Goal: Transaction & Acquisition: Purchase product/service

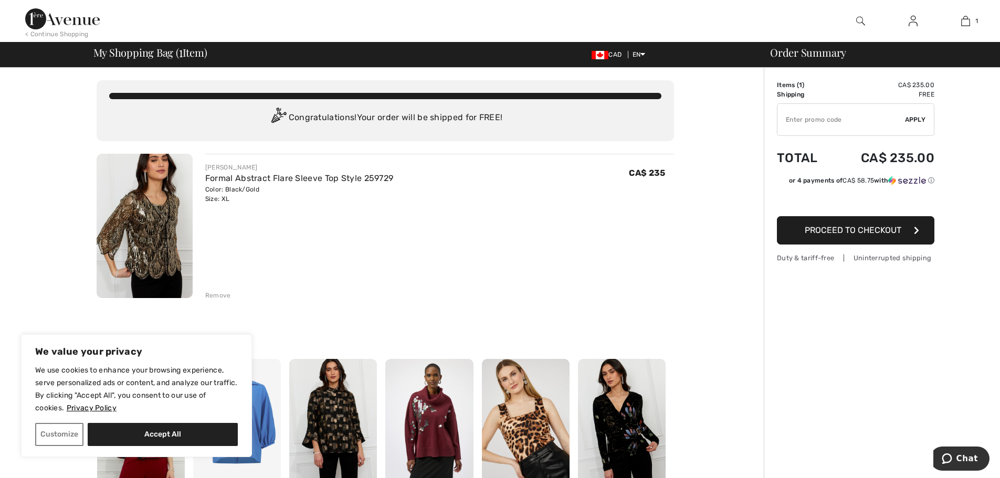
click at [852, 226] on span "Proceed to Checkout" at bounding box center [852, 230] width 97 height 10
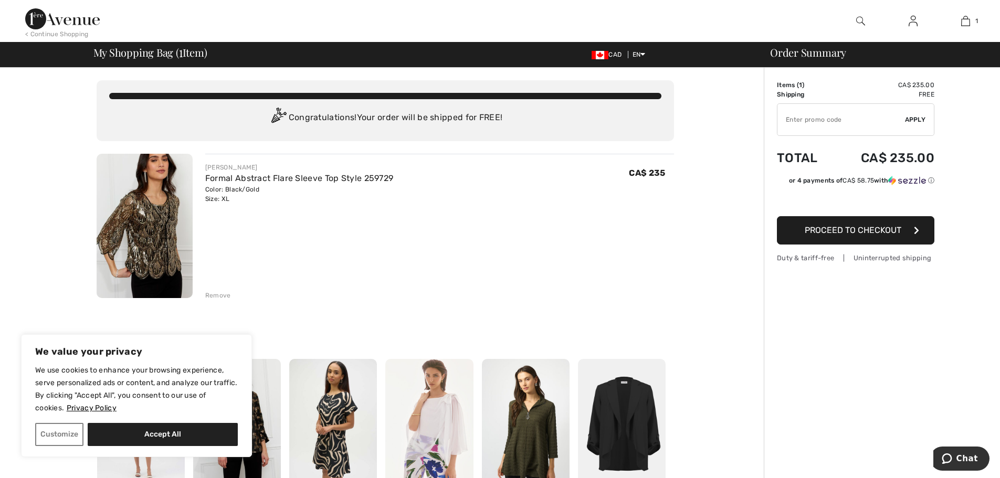
click at [153, 179] on img at bounding box center [145, 226] width 96 height 144
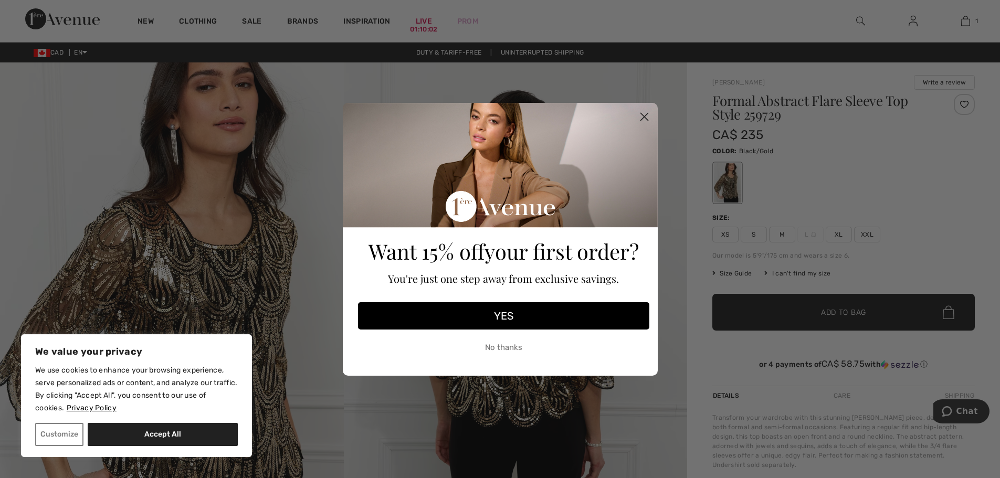
scroll to position [52, 0]
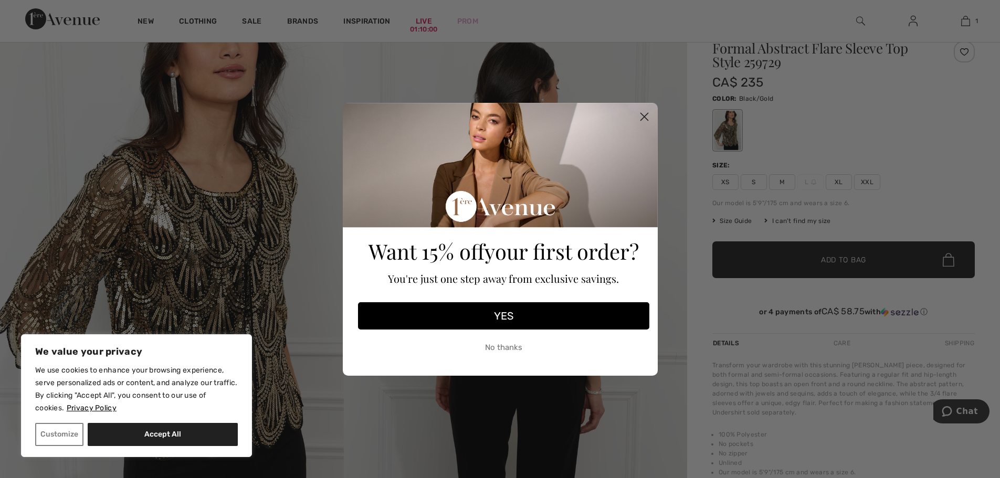
click at [646, 119] on icon "Close dialog" at bounding box center [643, 116] width 7 height 7
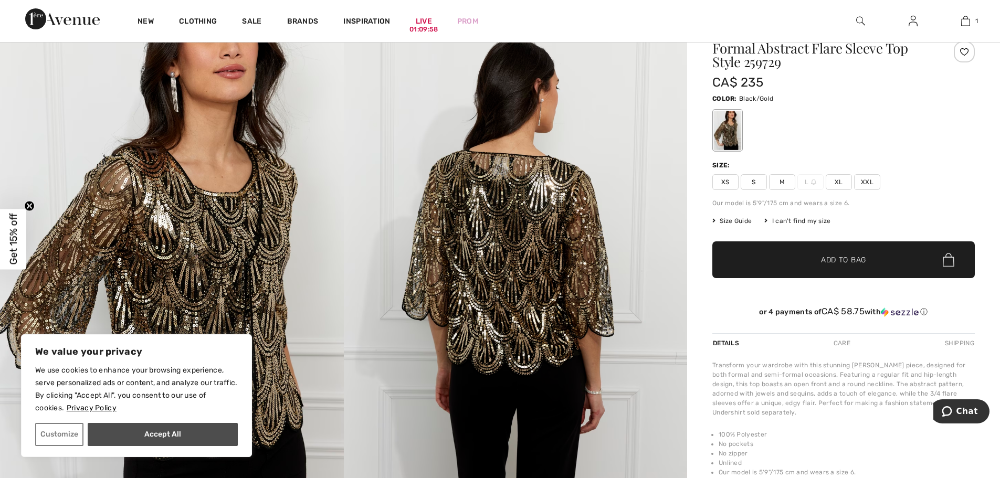
click at [131, 438] on button "Accept All" at bounding box center [163, 434] width 150 height 23
checkbox input "true"
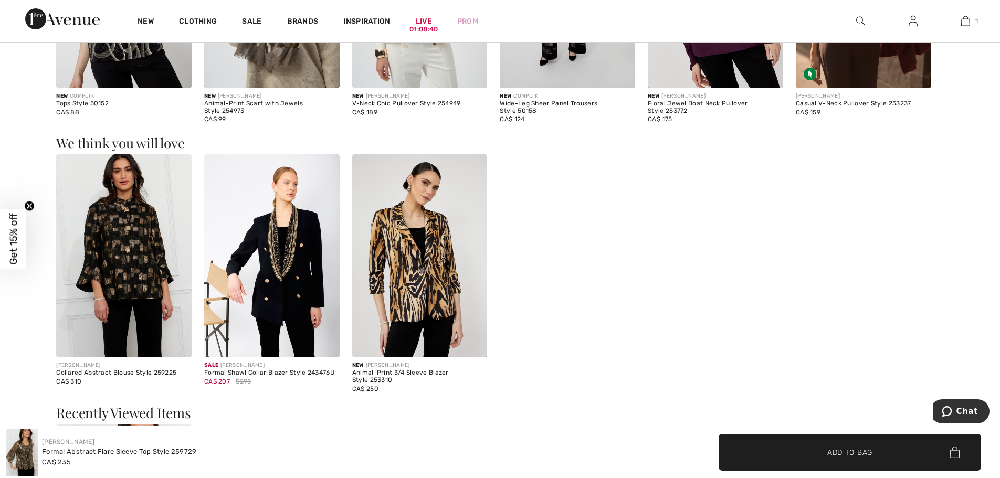
scroll to position [1049, 0]
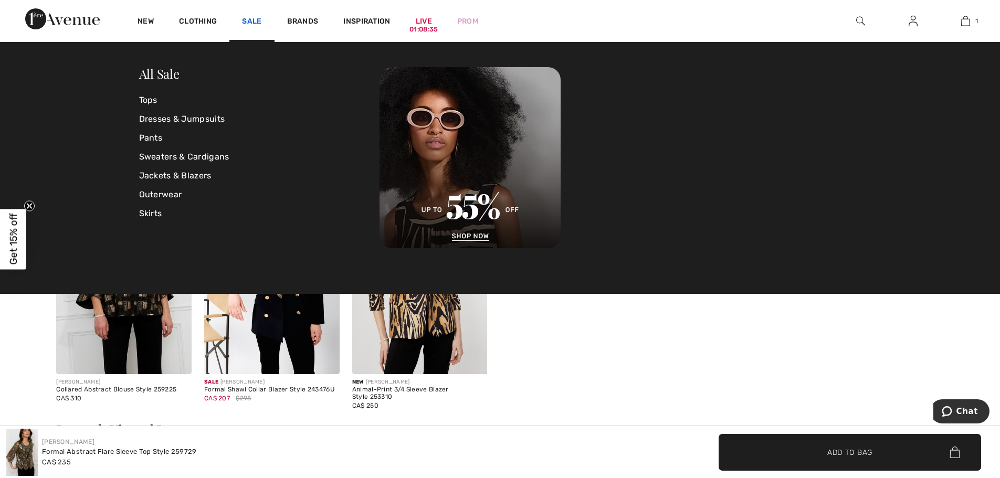
click at [252, 20] on link "Sale" at bounding box center [251, 22] width 19 height 11
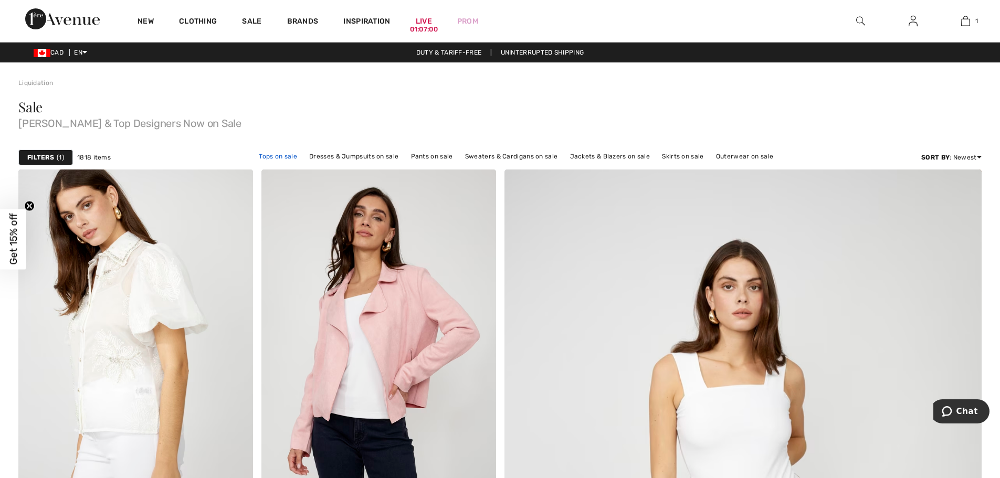
click at [298, 154] on link "Tops on sale" at bounding box center [277, 157] width 49 height 14
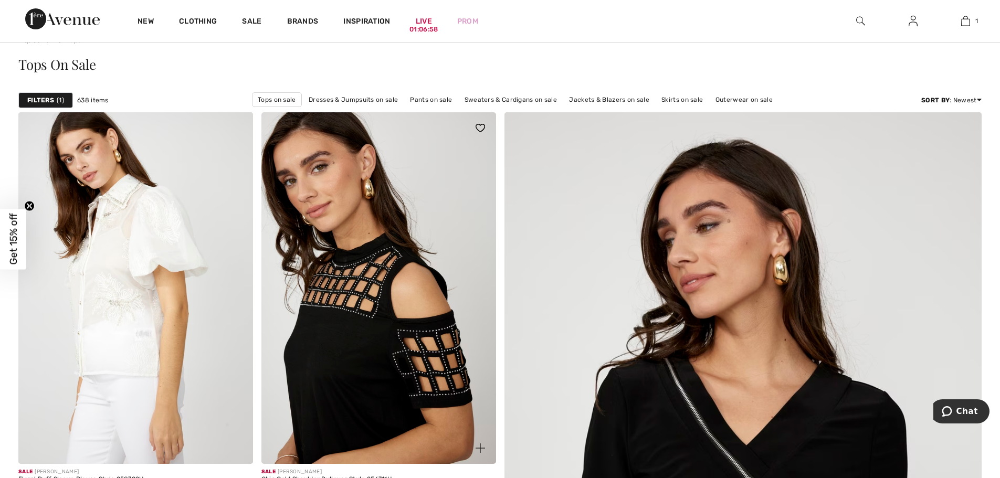
scroll to position [105, 0]
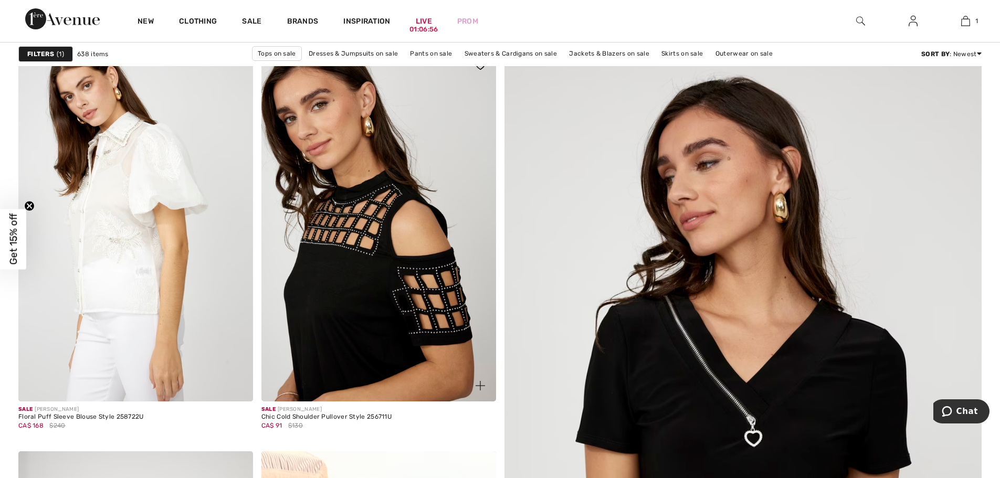
click at [397, 225] on img at bounding box center [378, 226] width 235 height 352
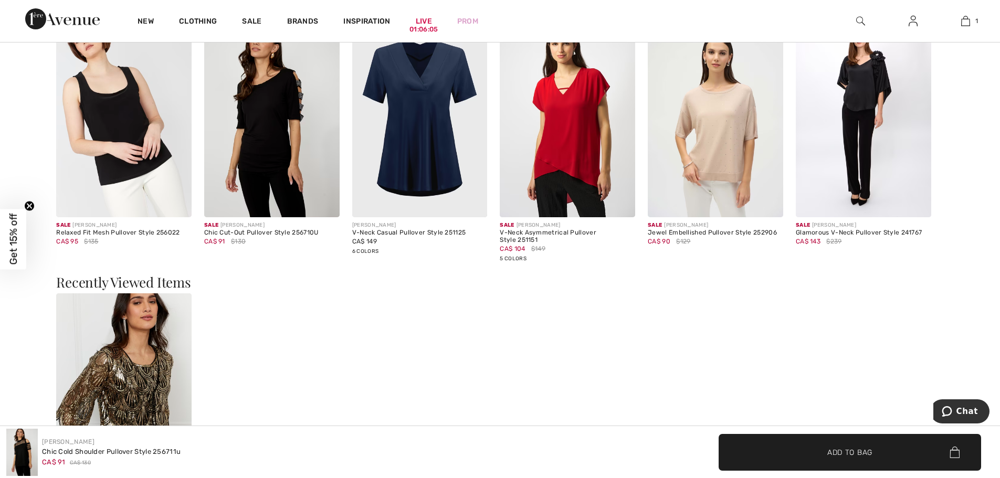
scroll to position [1154, 0]
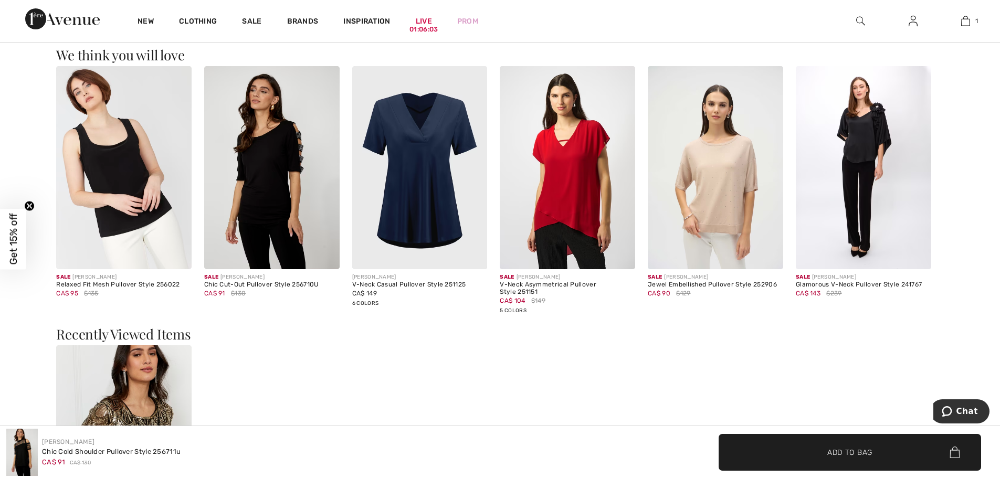
click at [286, 179] on img at bounding box center [271, 167] width 135 height 203
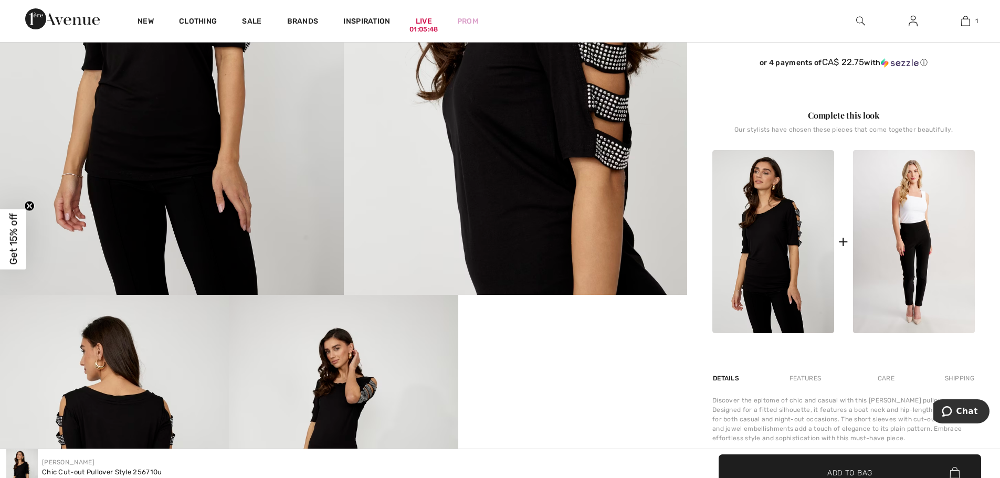
scroll to position [262, 0]
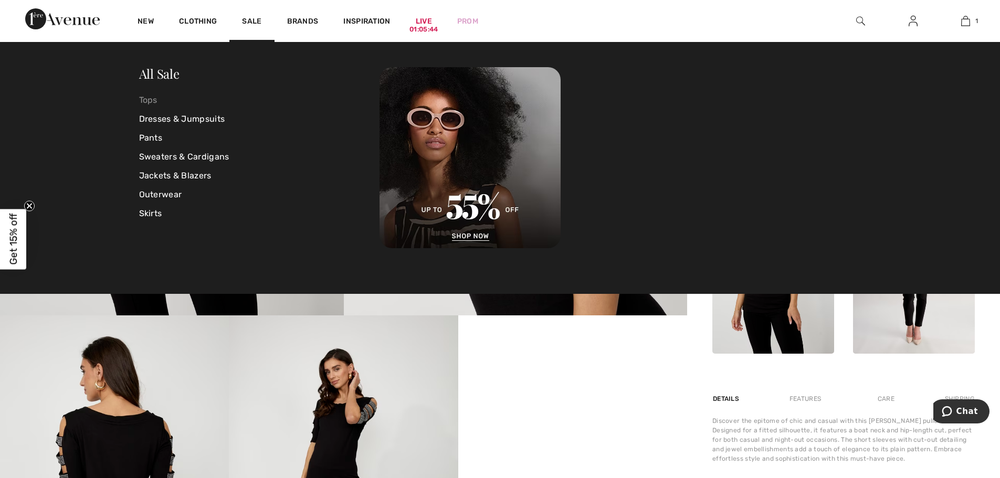
click at [145, 102] on link "Tops" at bounding box center [259, 100] width 241 height 19
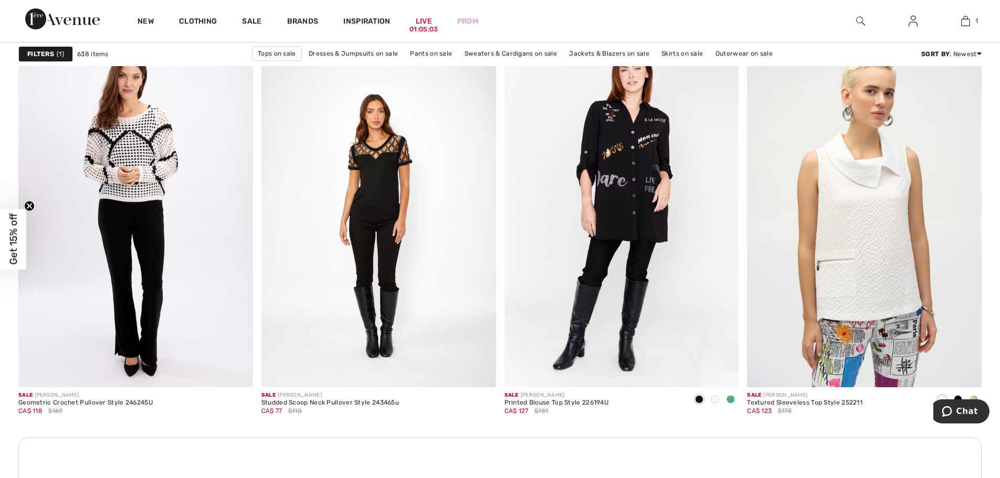
scroll to position [1312, 0]
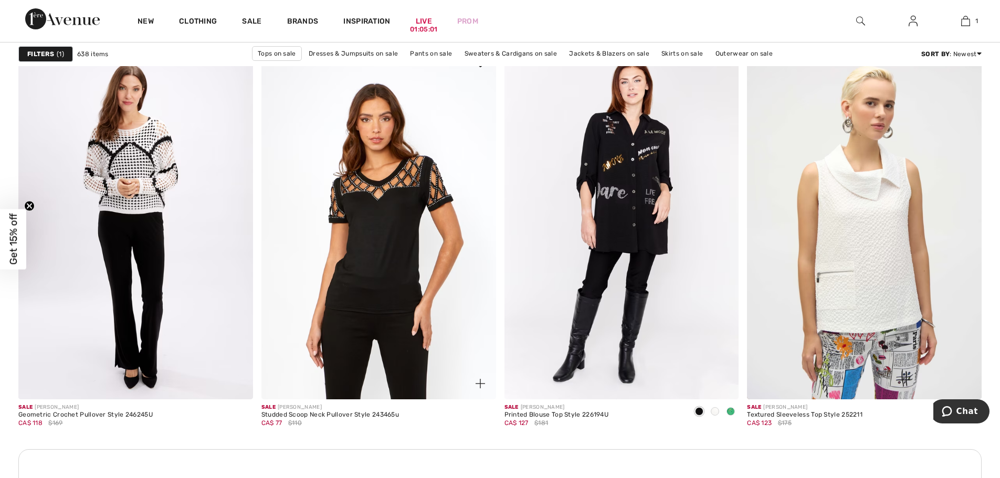
click at [396, 196] on img at bounding box center [378, 223] width 235 height 352
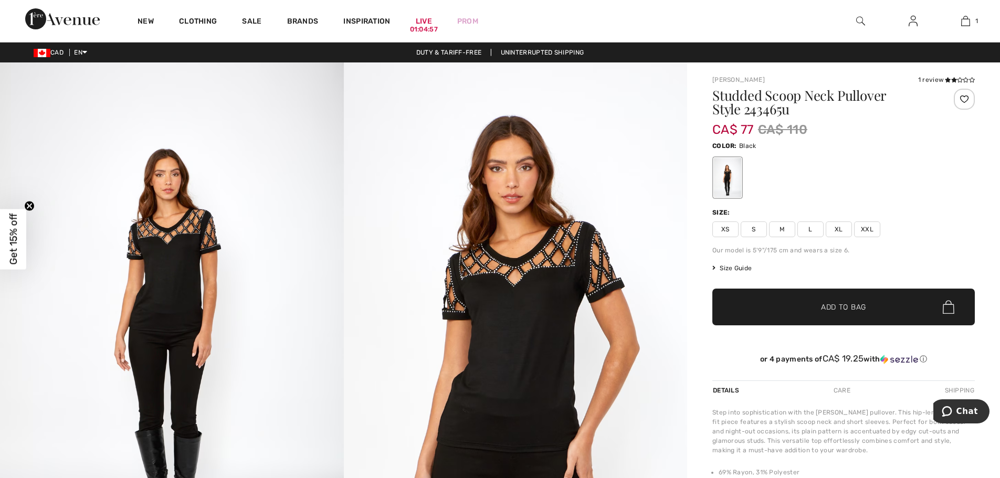
click at [842, 230] on span "XL" at bounding box center [838, 229] width 26 height 16
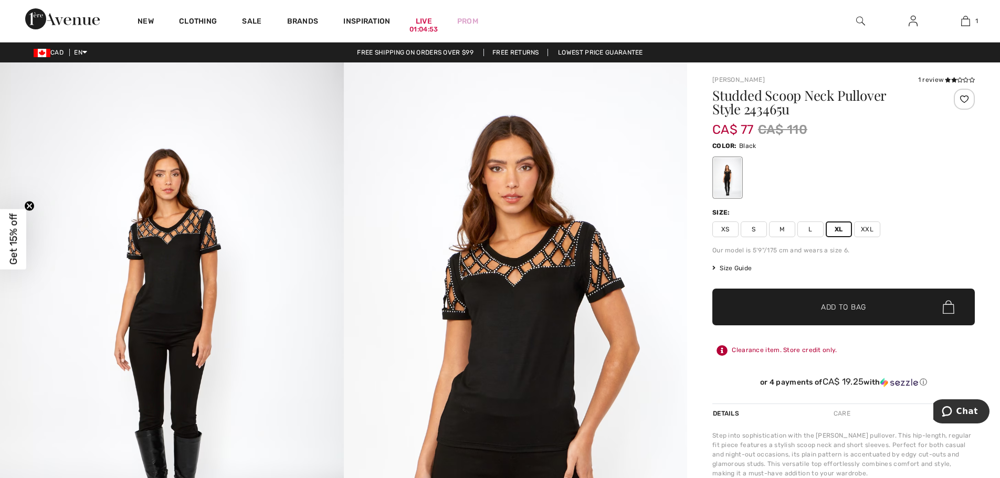
click at [741, 269] on span "Size Guide" at bounding box center [731, 267] width 39 height 9
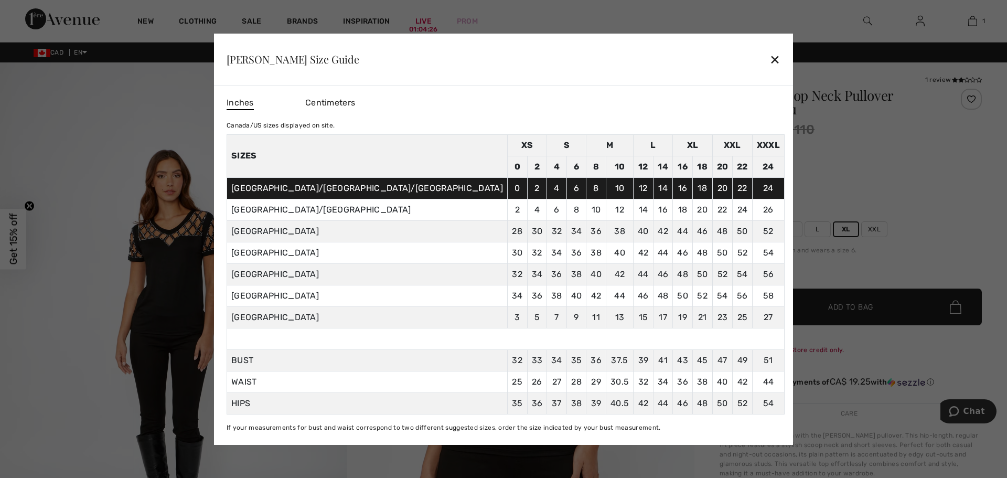
click at [770, 61] on div "✕" at bounding box center [775, 59] width 11 height 22
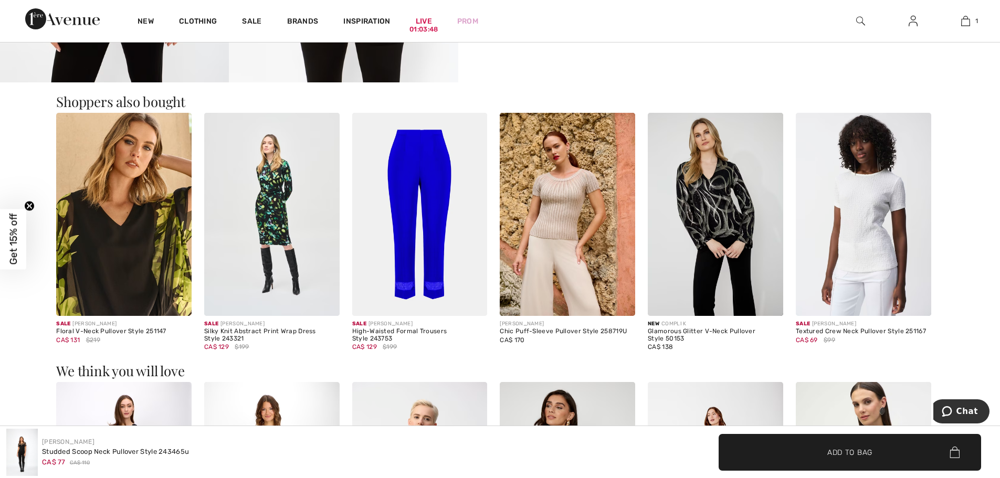
scroll to position [840, 0]
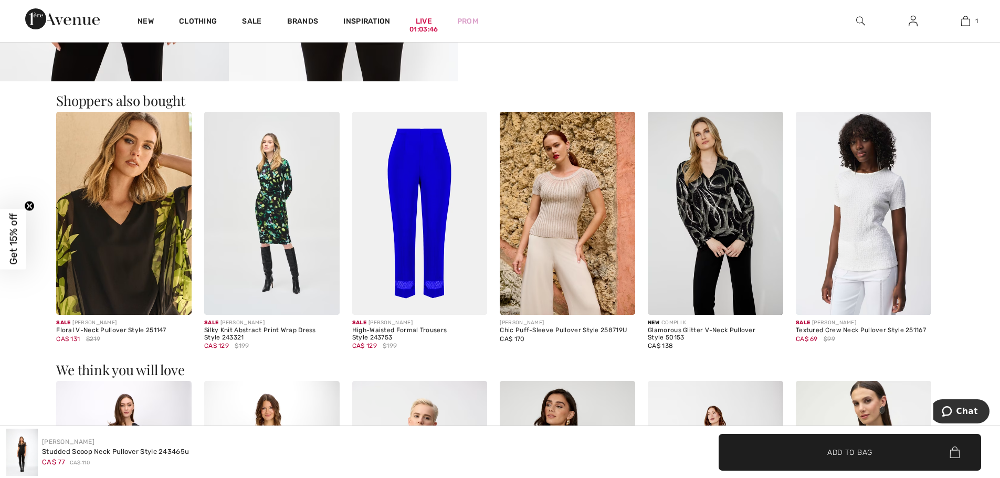
click at [712, 204] on img at bounding box center [715, 213] width 135 height 203
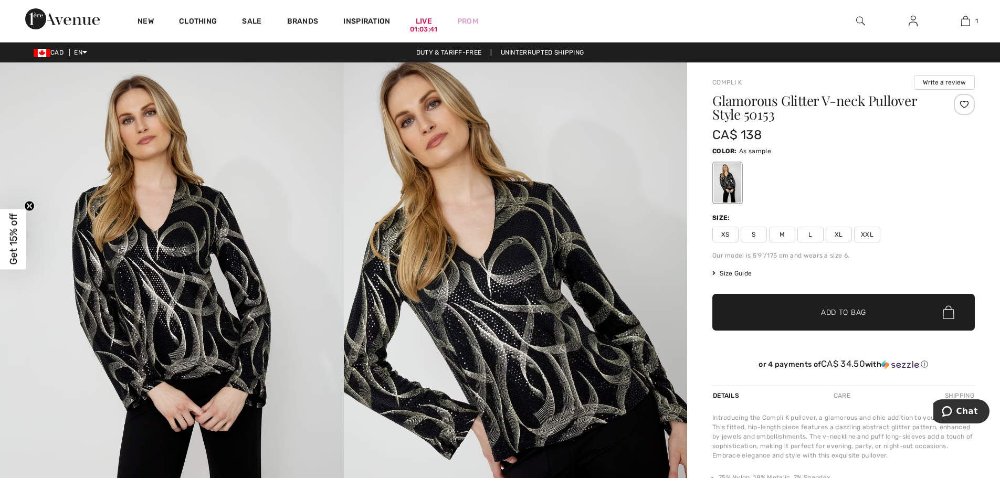
click at [841, 237] on span "XL" at bounding box center [838, 235] width 26 height 16
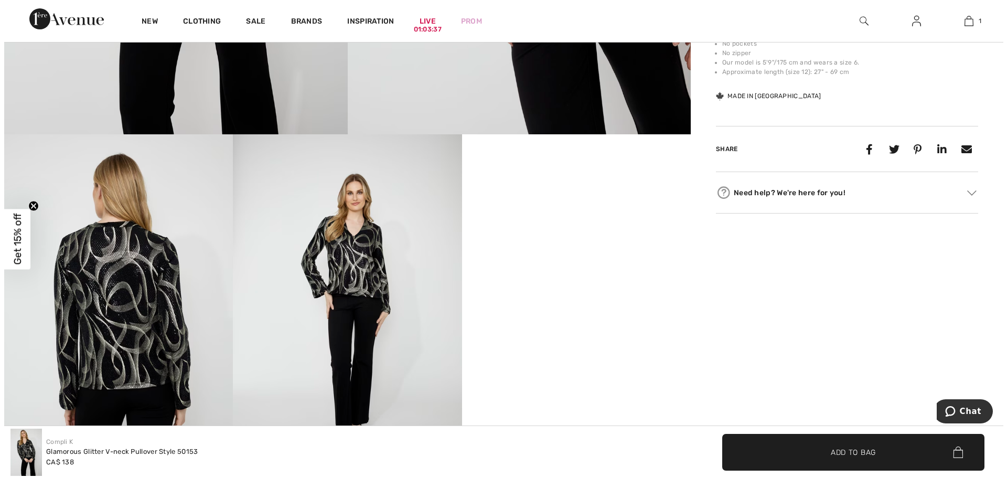
scroll to position [472, 0]
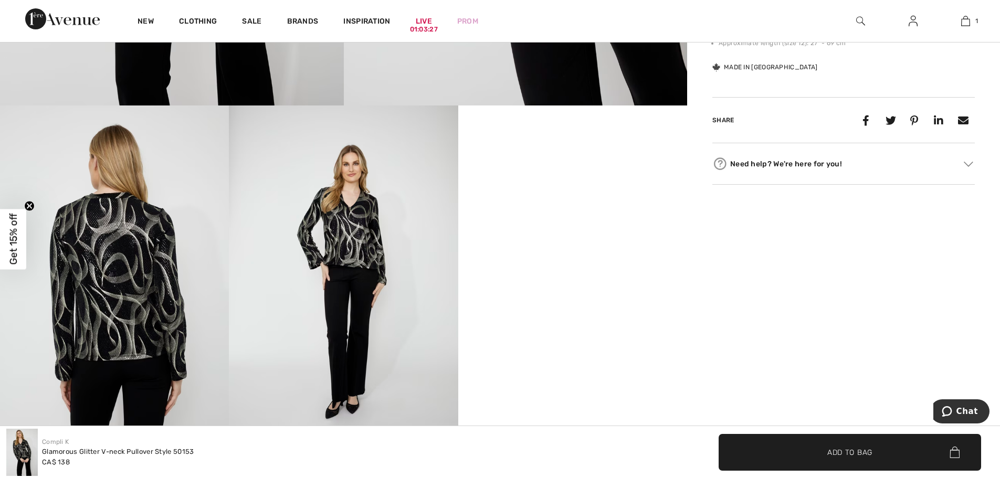
click at [375, 255] on img at bounding box center [343, 276] width 229 height 343
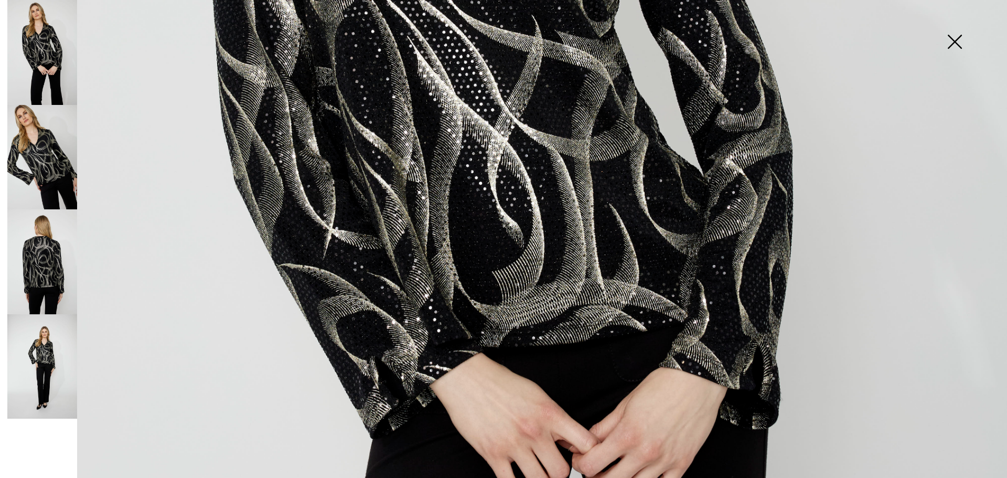
scroll to position [577, 0]
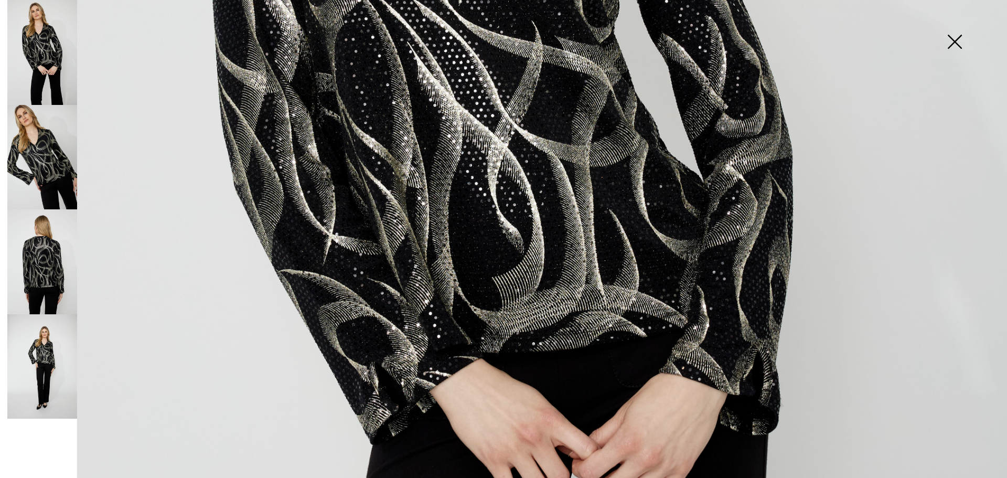
click at [61, 285] on img at bounding box center [42, 261] width 70 height 105
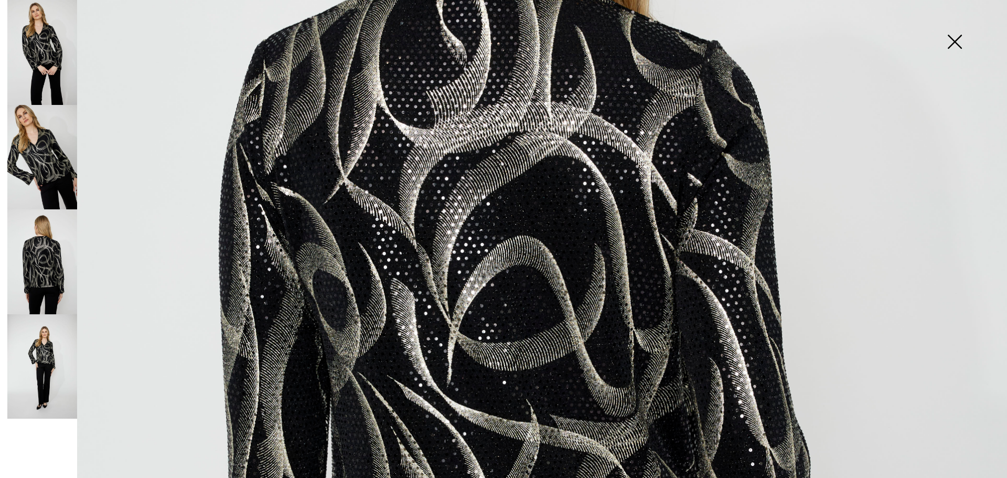
scroll to position [315, 0]
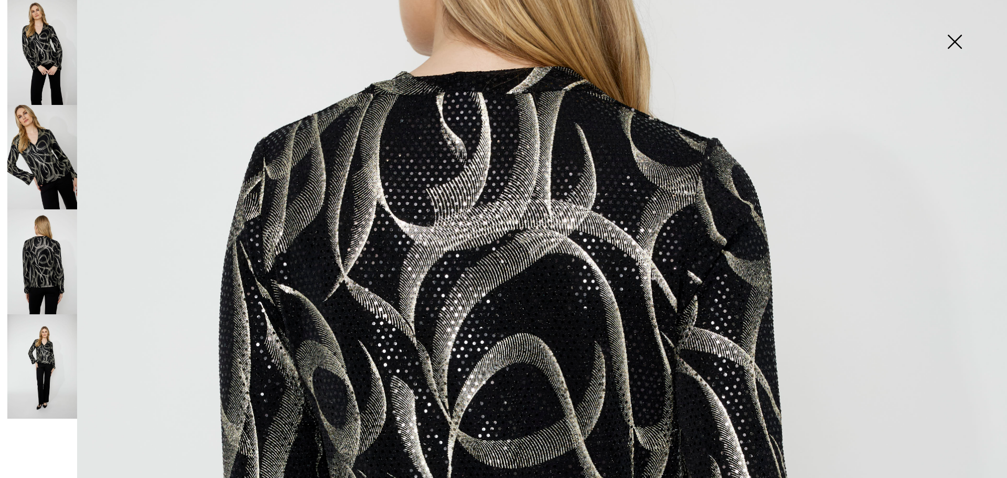
click at [59, 194] on img at bounding box center [42, 157] width 70 height 105
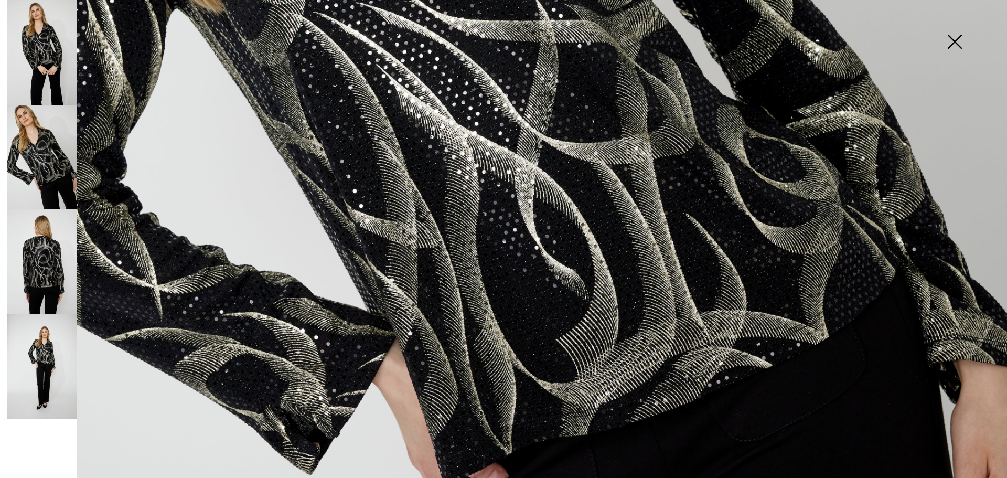
scroll to position [682, 0]
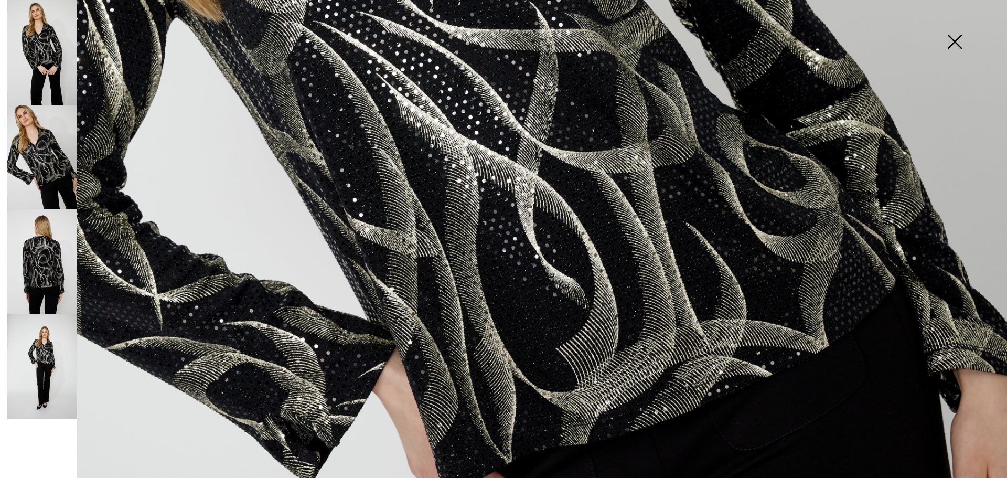
click at [53, 78] on img at bounding box center [42, 52] width 70 height 105
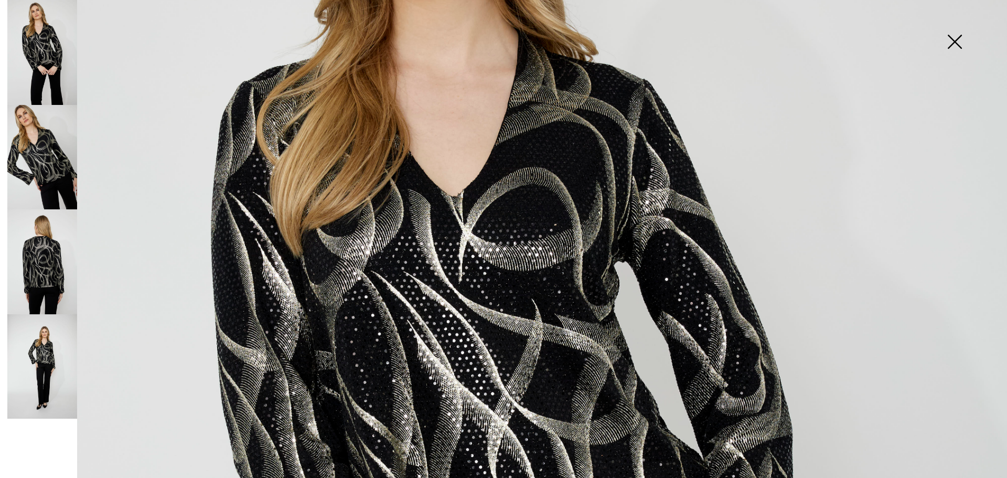
scroll to position [315, 0]
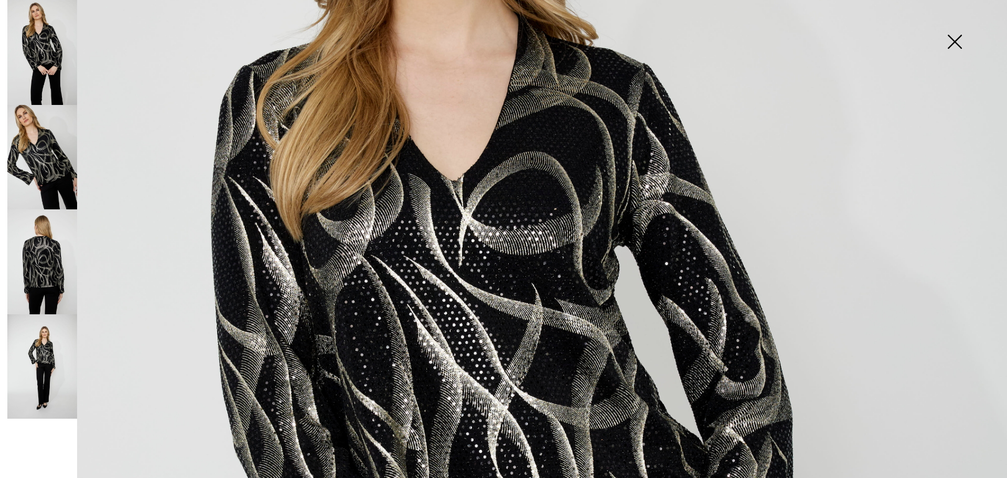
click at [55, 347] on img at bounding box center [42, 366] width 70 height 105
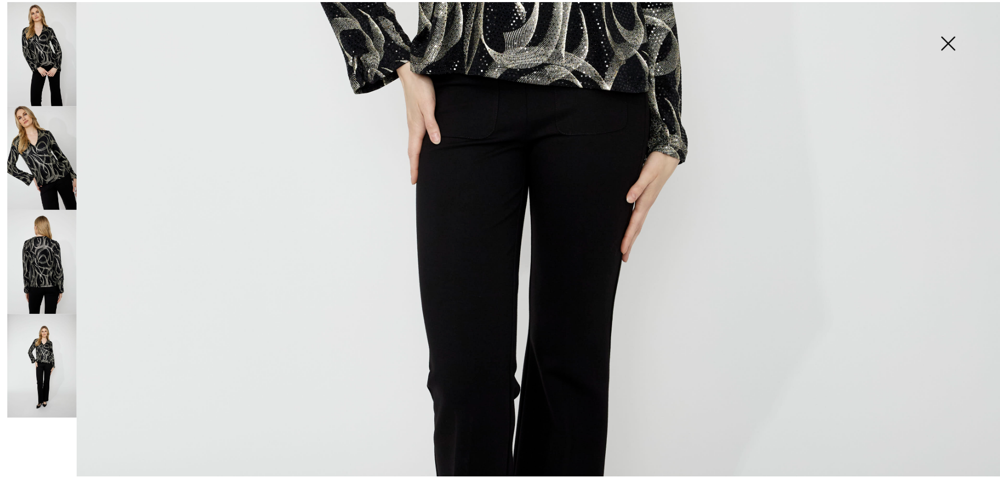
scroll to position [630, 0]
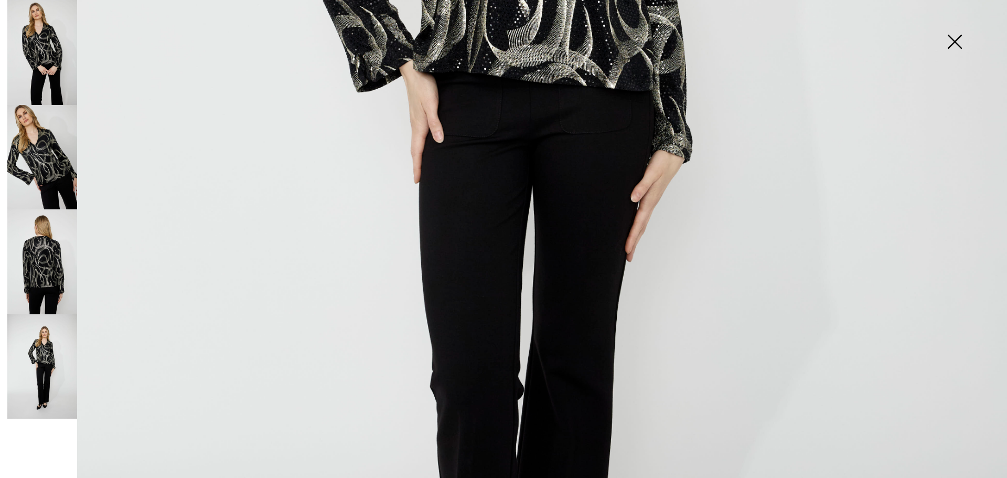
click at [958, 41] on img at bounding box center [955, 43] width 52 height 54
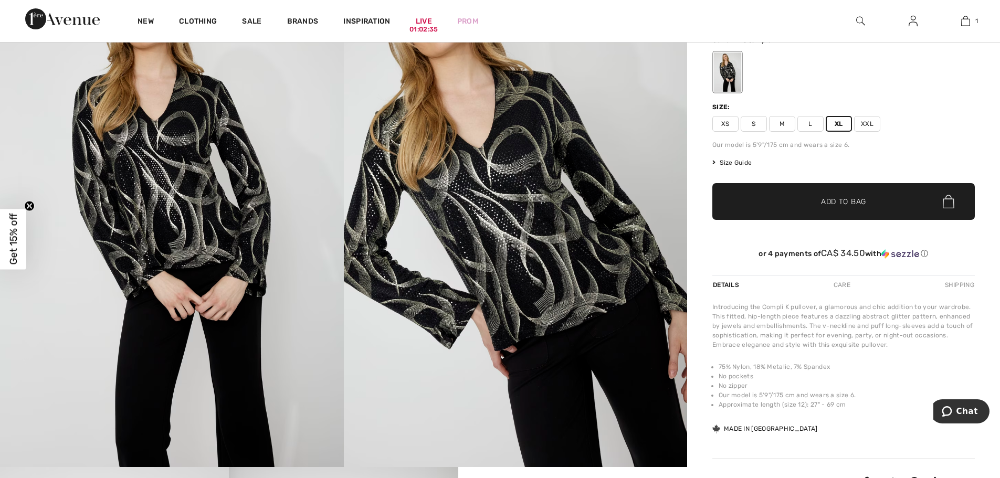
scroll to position [105, 0]
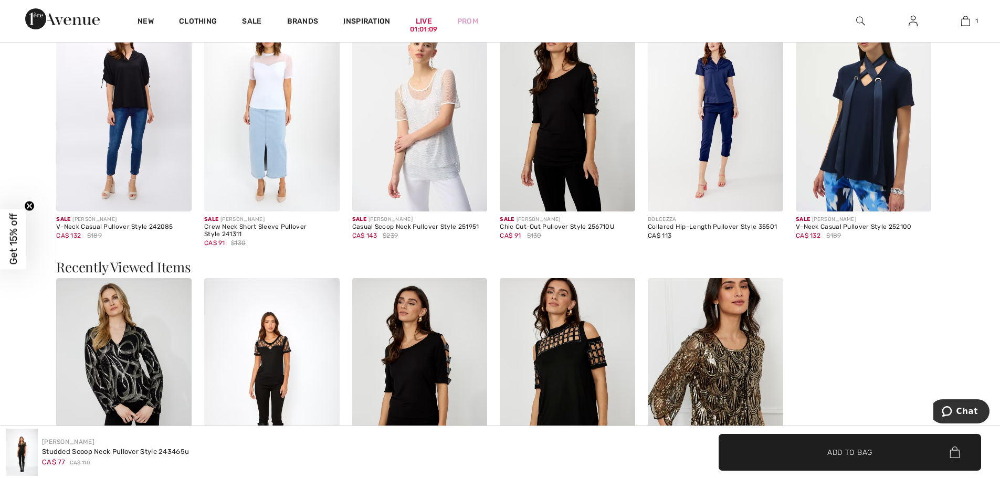
scroll to position [1049, 0]
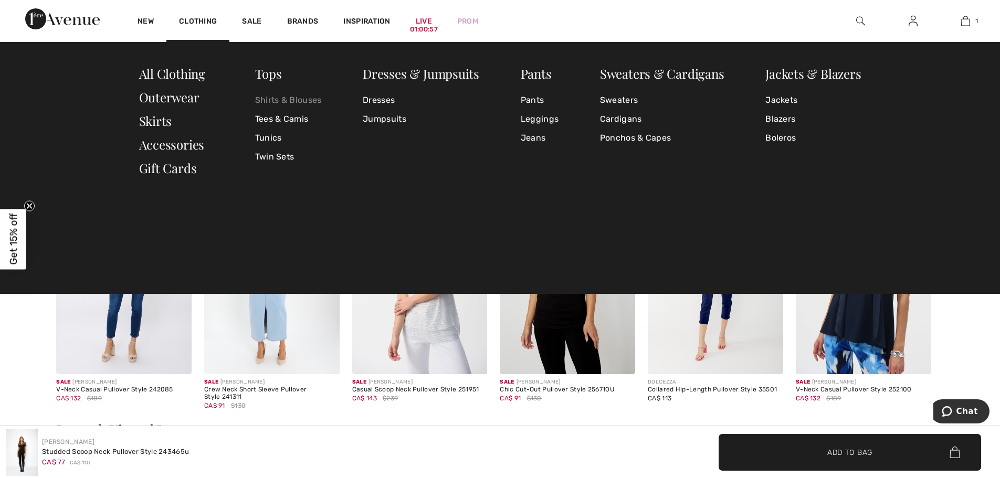
click at [285, 102] on link "Shirts & Blouses" at bounding box center [288, 100] width 67 height 19
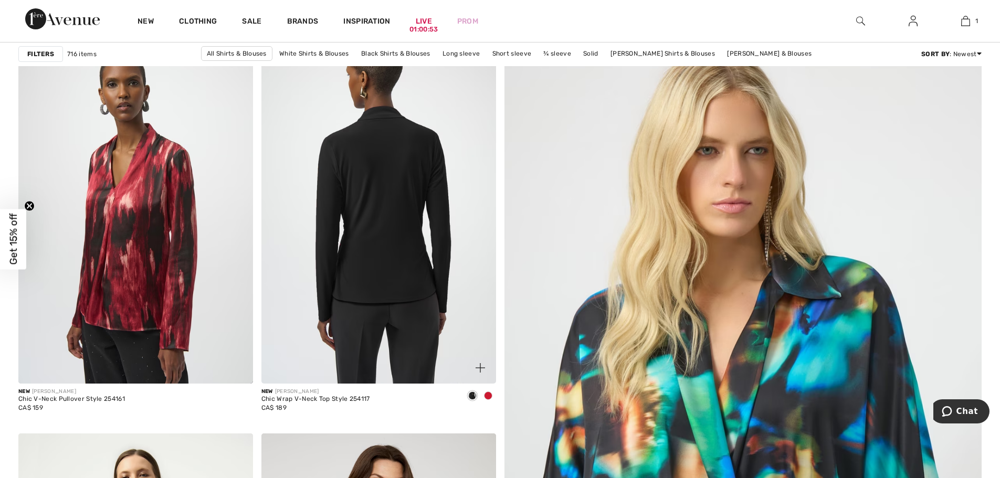
scroll to position [105, 0]
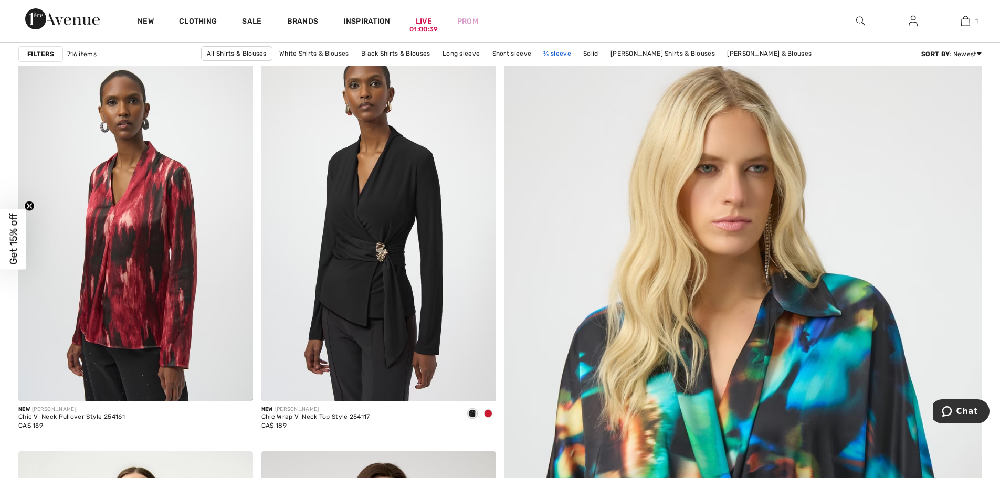
click at [562, 57] on link "¾ sleeve" at bounding box center [557, 54] width 38 height 14
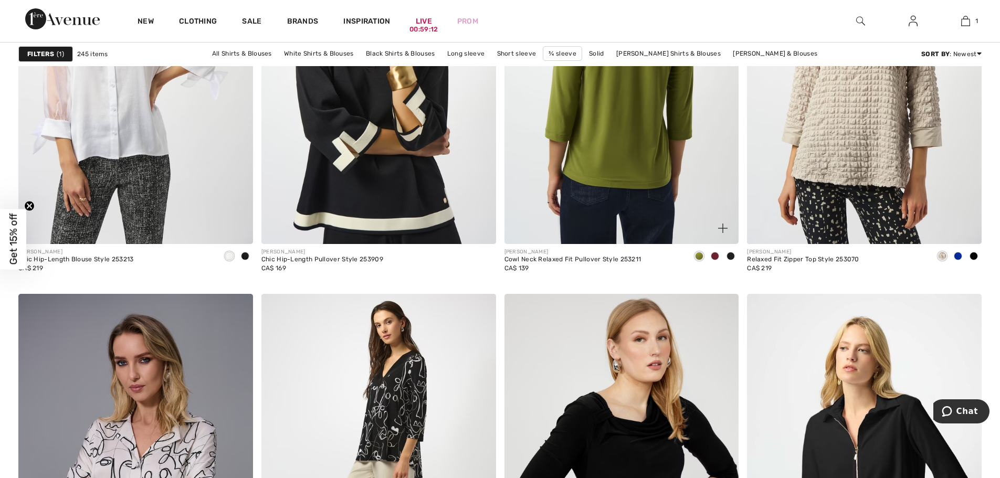
scroll to position [5457, 0]
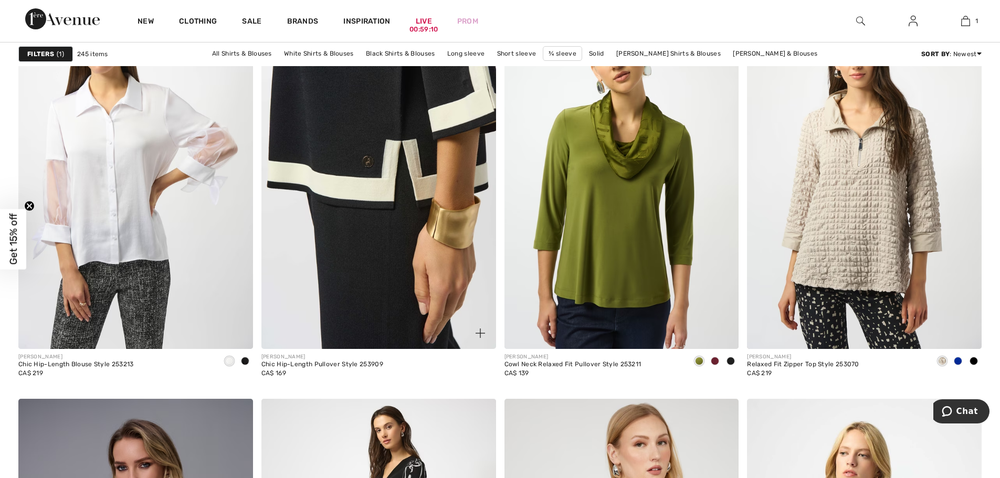
click at [430, 158] on img at bounding box center [378, 173] width 235 height 352
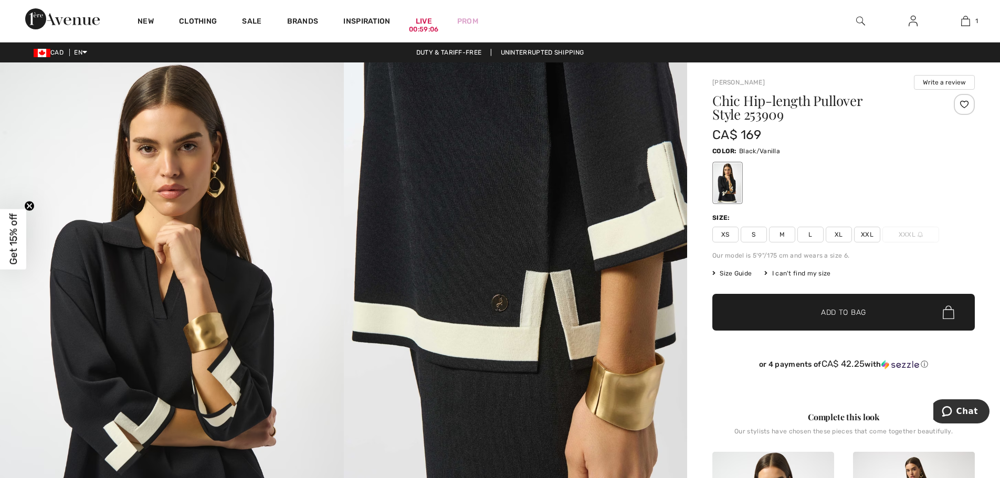
click at [844, 230] on span "XL" at bounding box center [838, 235] width 26 height 16
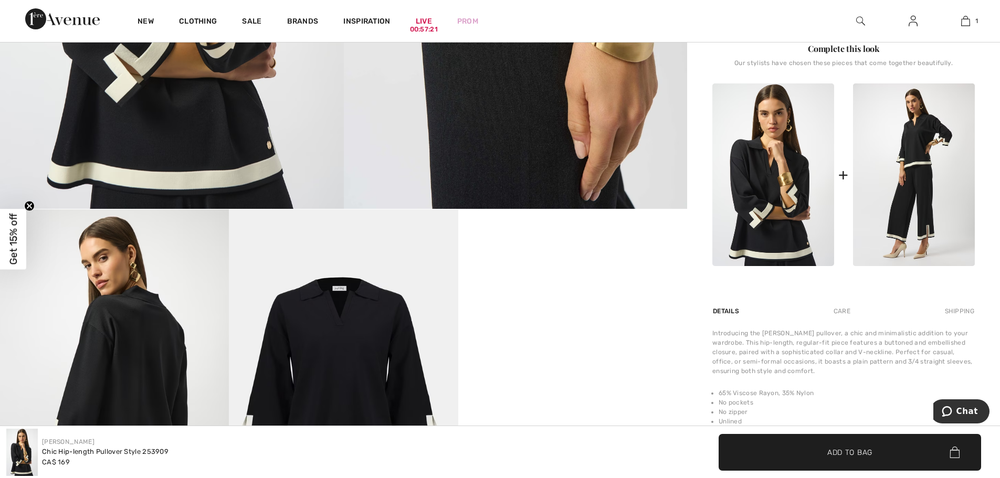
scroll to position [367, 0]
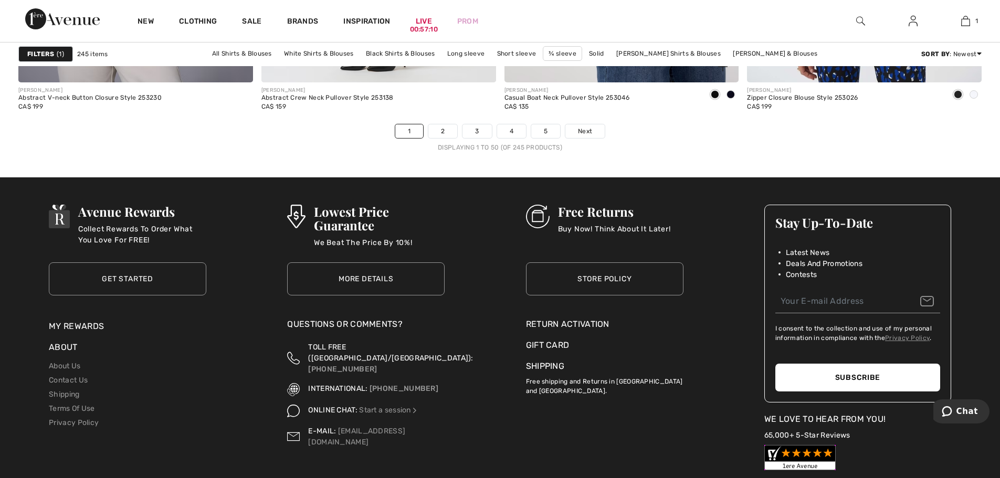
scroll to position [6139, 0]
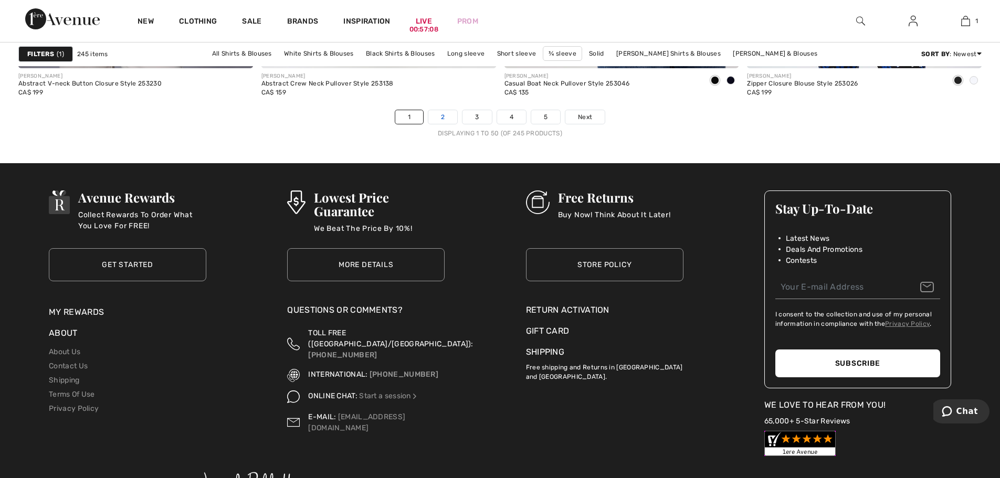
click at [446, 115] on link "2" at bounding box center [442, 117] width 29 height 14
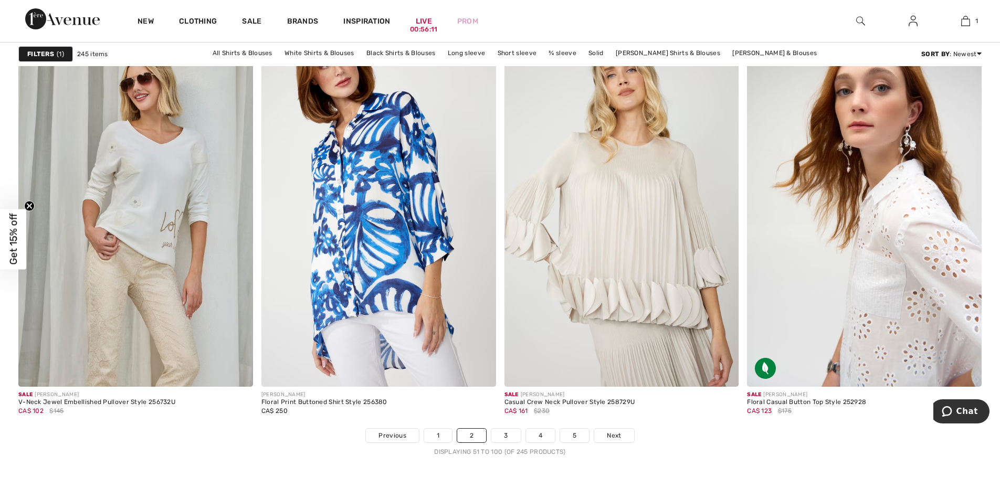
scroll to position [5824, 0]
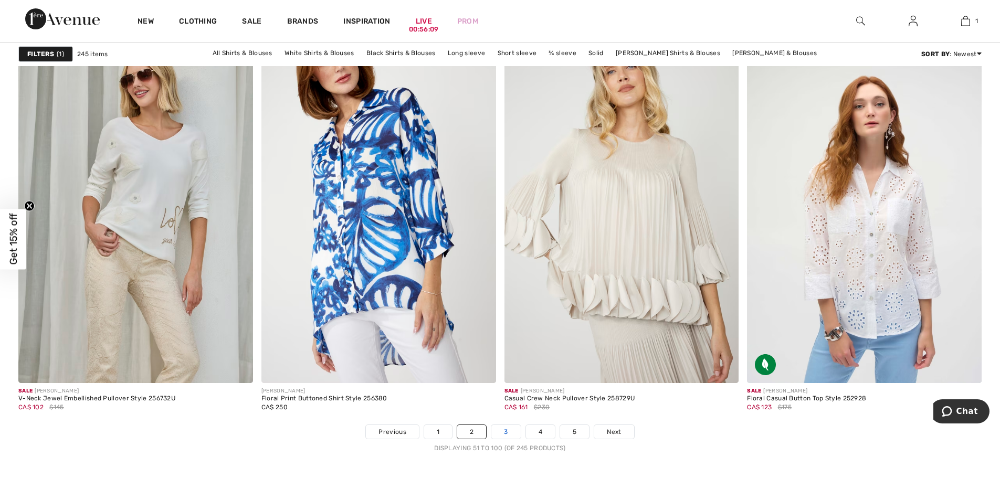
click at [508, 430] on link "3" at bounding box center [505, 432] width 29 height 14
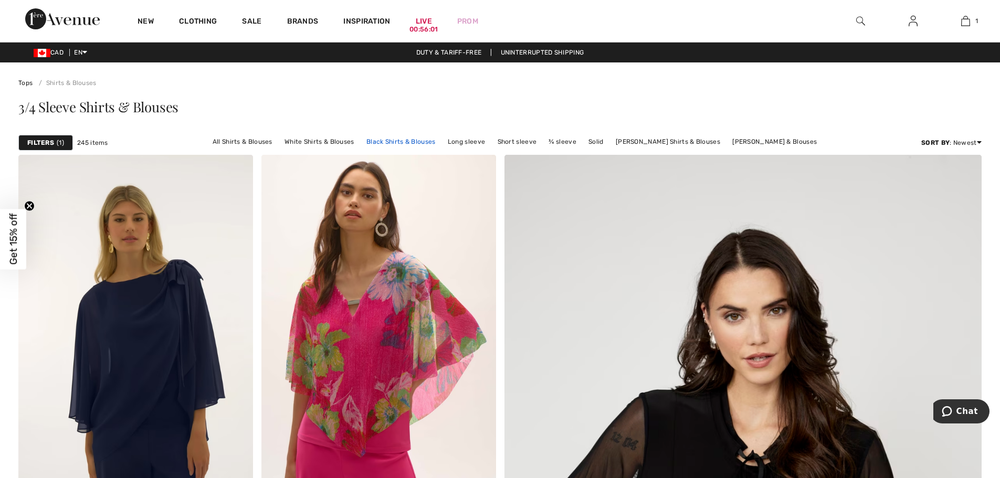
click at [409, 140] on link "Black Shirts & Blouses" at bounding box center [401, 142] width 80 height 14
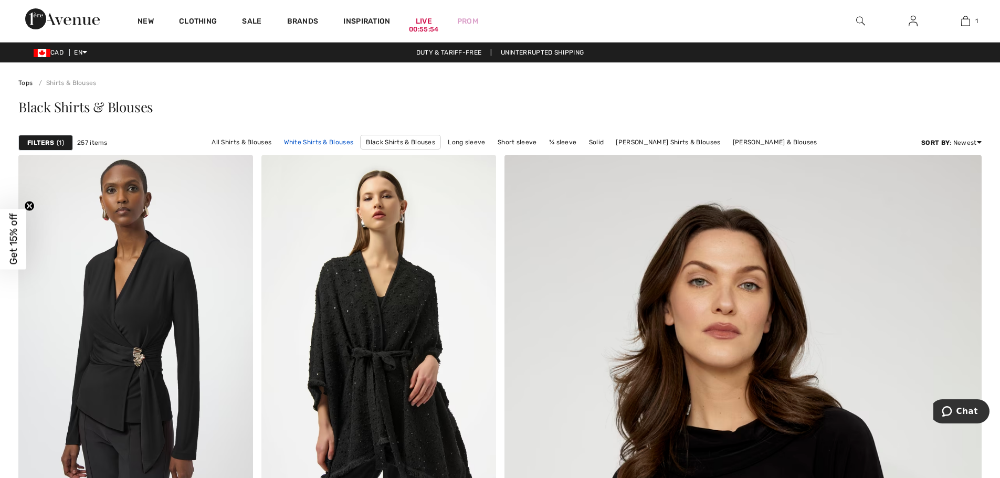
click at [341, 140] on link "White Shirts & Blouses" at bounding box center [319, 142] width 80 height 14
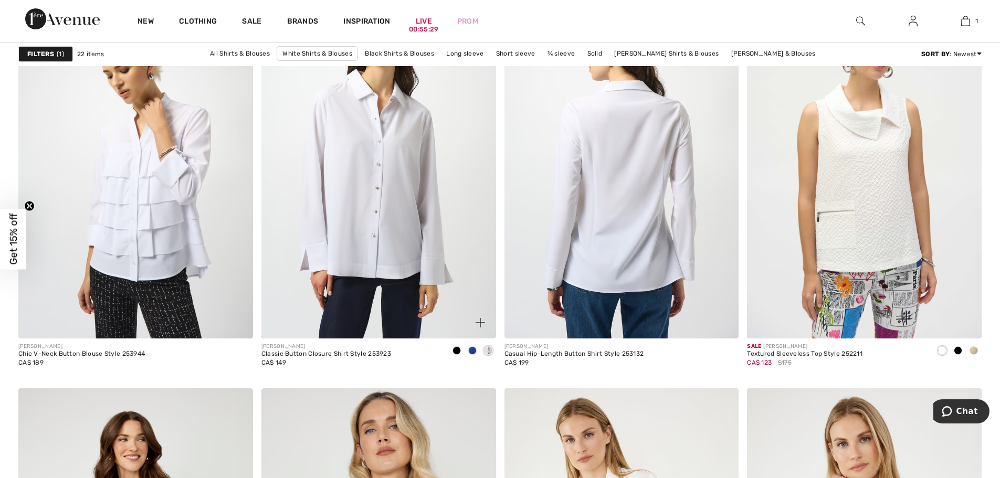
scroll to position [967, 0]
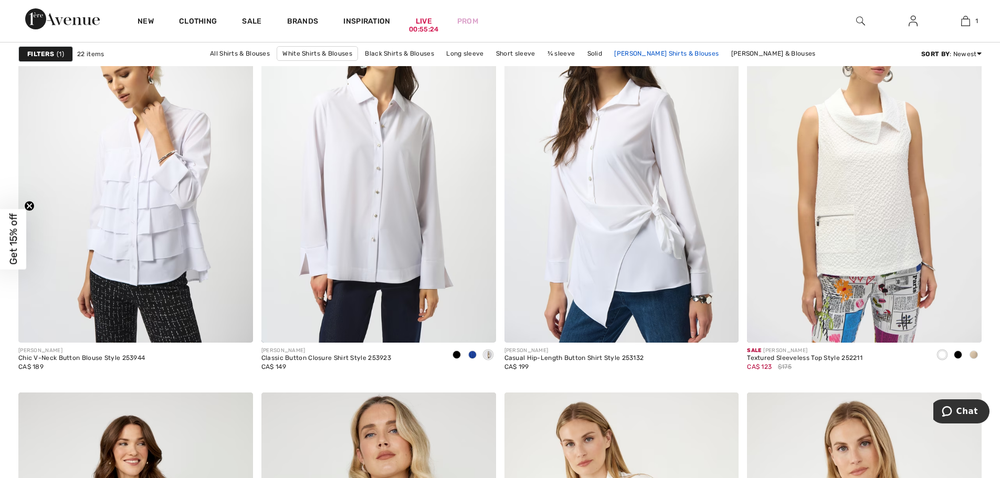
click at [644, 55] on link "[PERSON_NAME] Shirts & Blouses" at bounding box center [666, 54] width 115 height 14
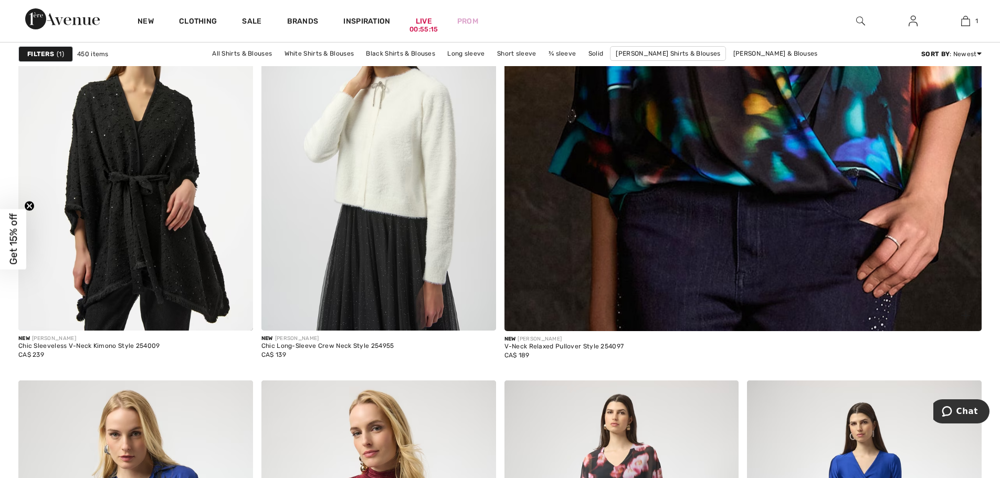
scroll to position [472, 0]
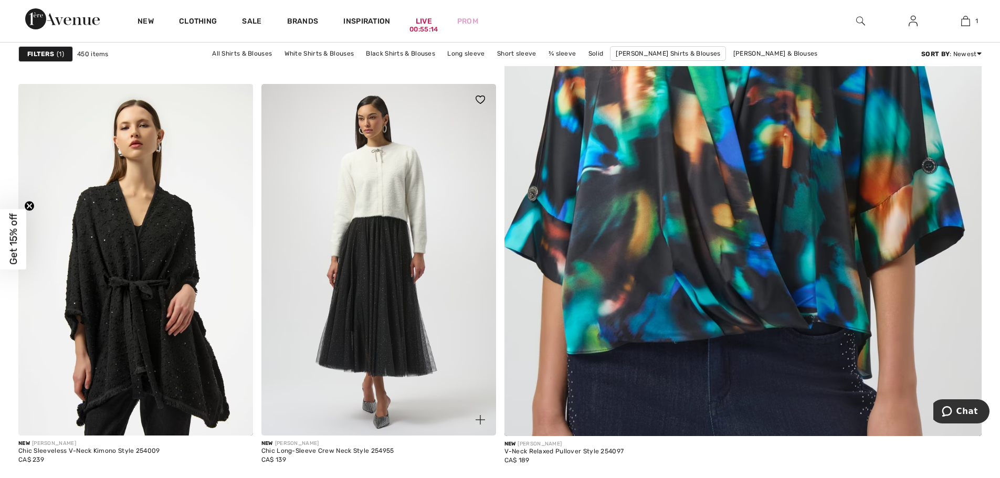
click at [422, 207] on img at bounding box center [378, 260] width 235 height 352
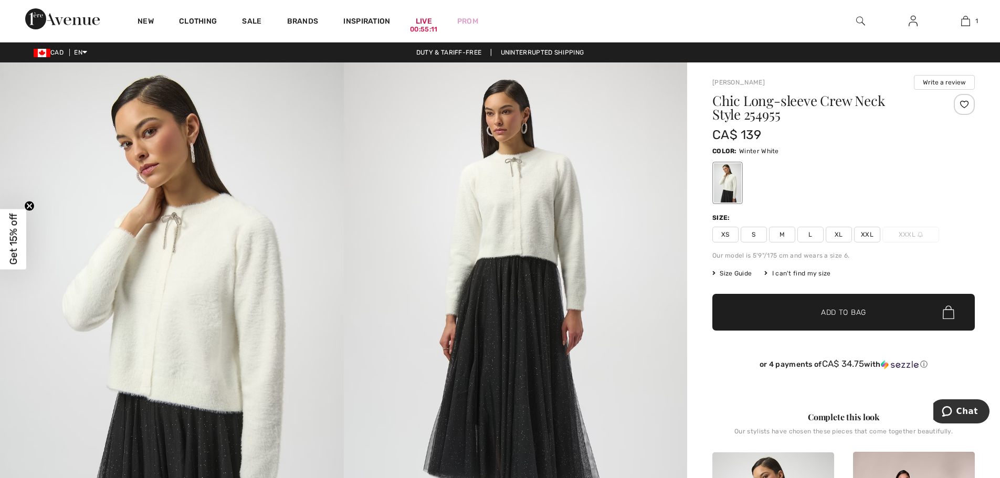
click at [837, 234] on span "XL" at bounding box center [838, 235] width 26 height 16
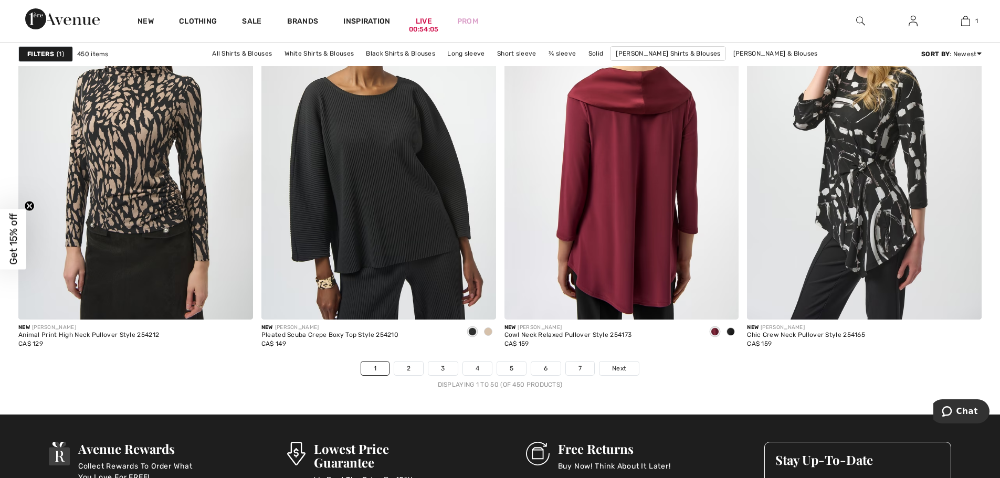
scroll to position [5929, 0]
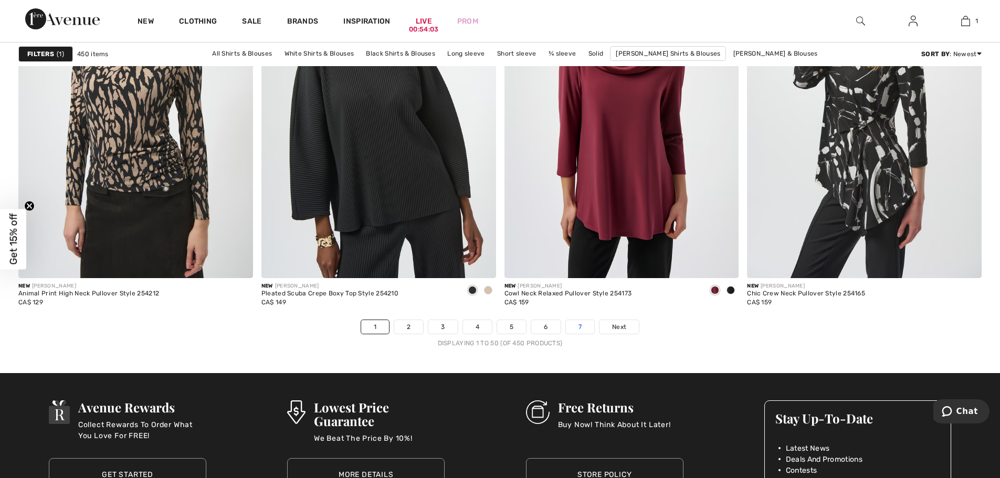
click at [581, 325] on link "7" at bounding box center [580, 327] width 28 height 14
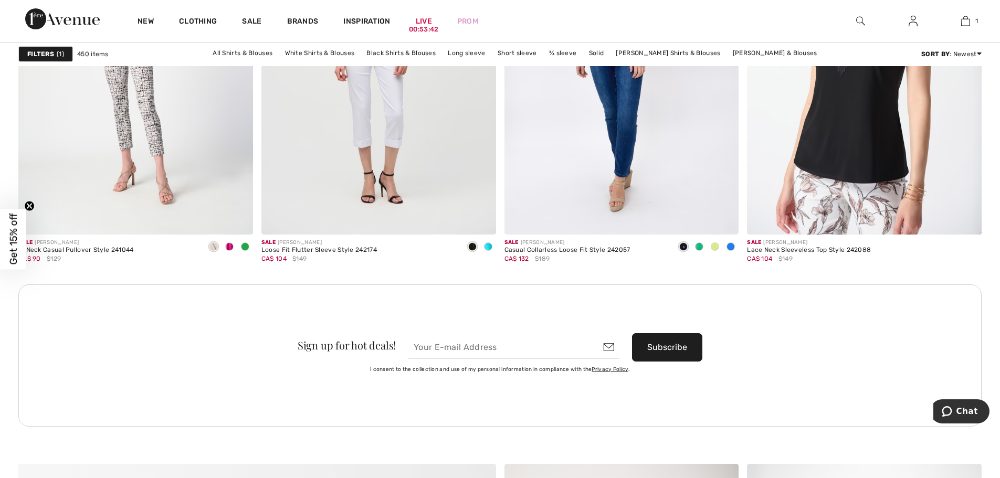
scroll to position [2571, 0]
